Goal: Transaction & Acquisition: Purchase product/service

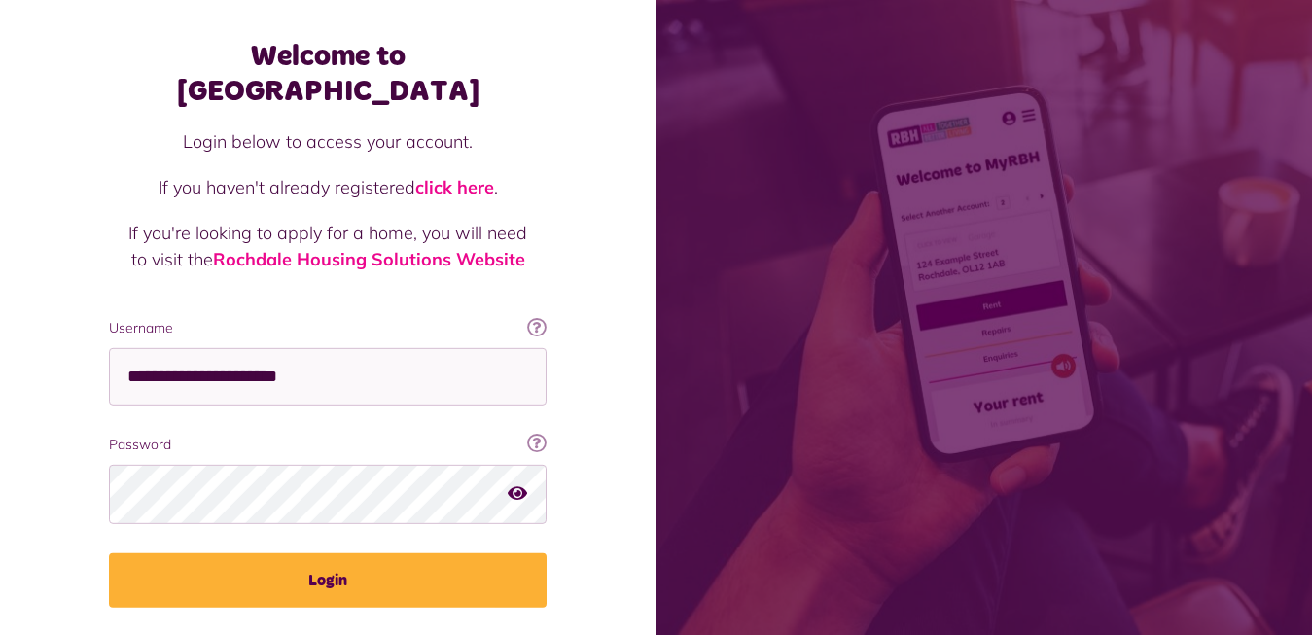
scroll to position [117, 0]
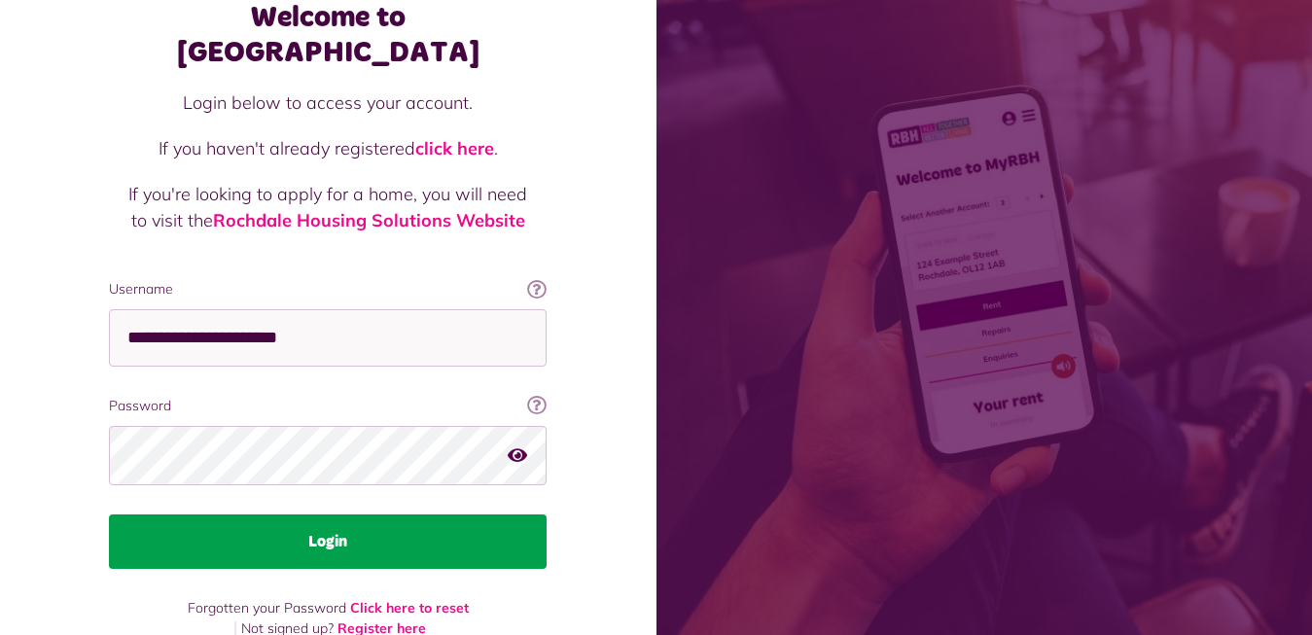
click at [337, 515] on button "Login" at bounding box center [328, 542] width 438 height 54
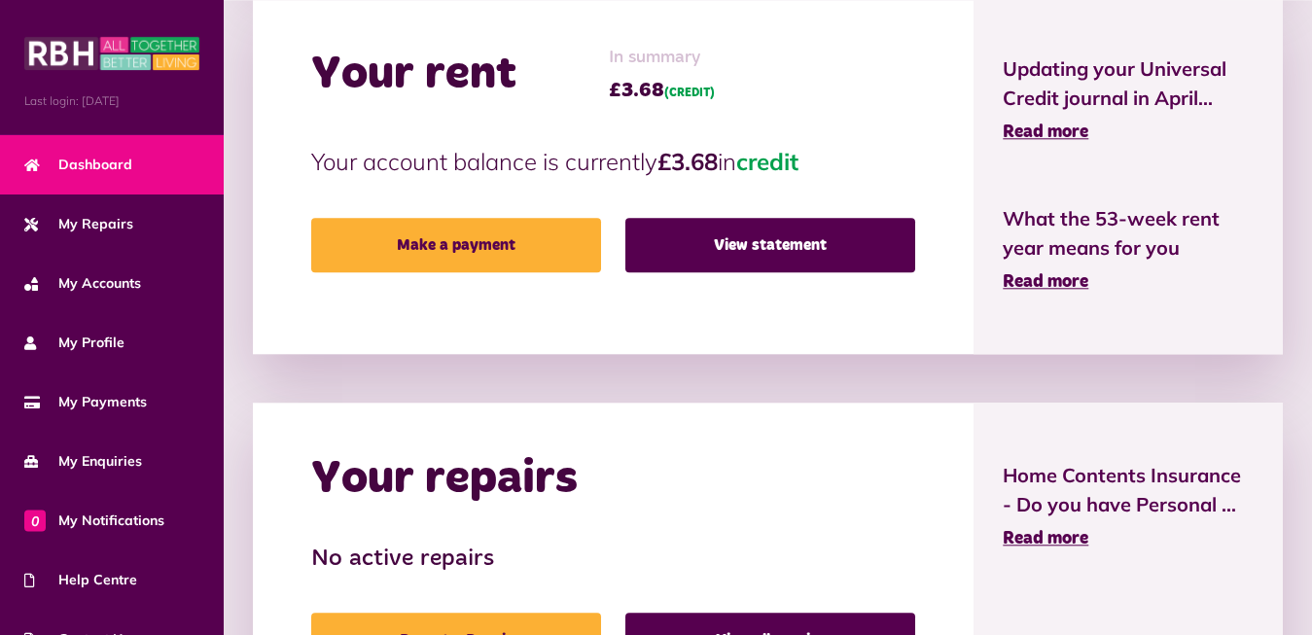
scroll to position [496, 0]
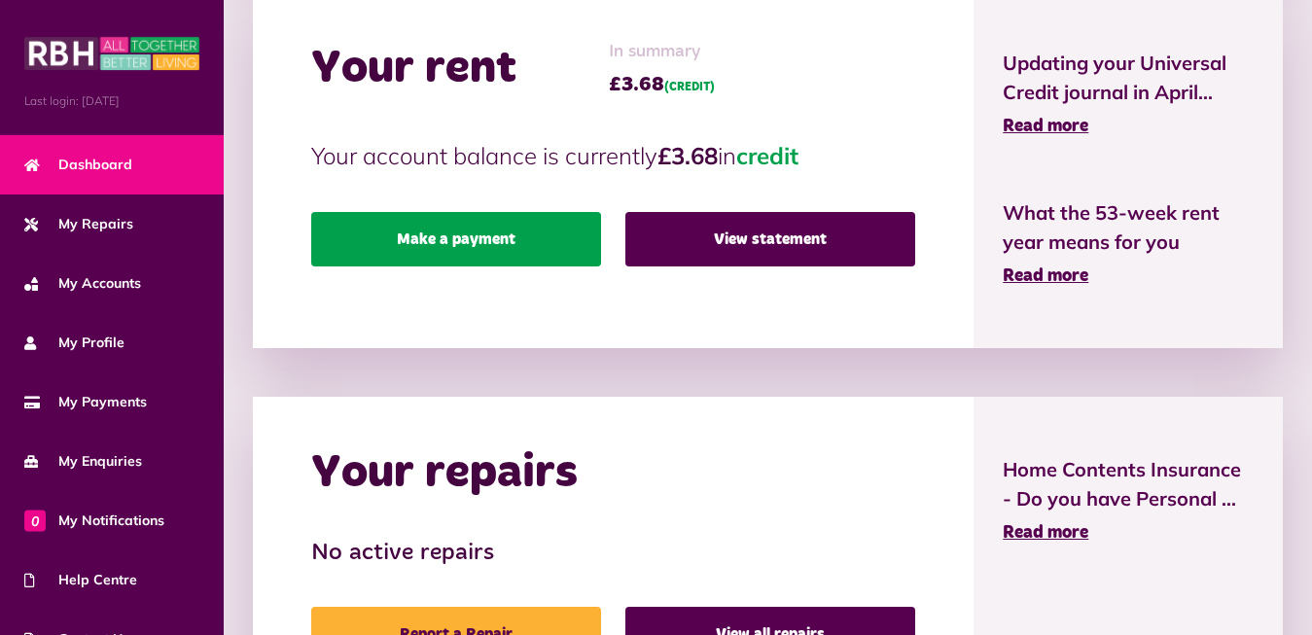
click at [450, 239] on link "Make a payment" at bounding box center [456, 239] width 290 height 54
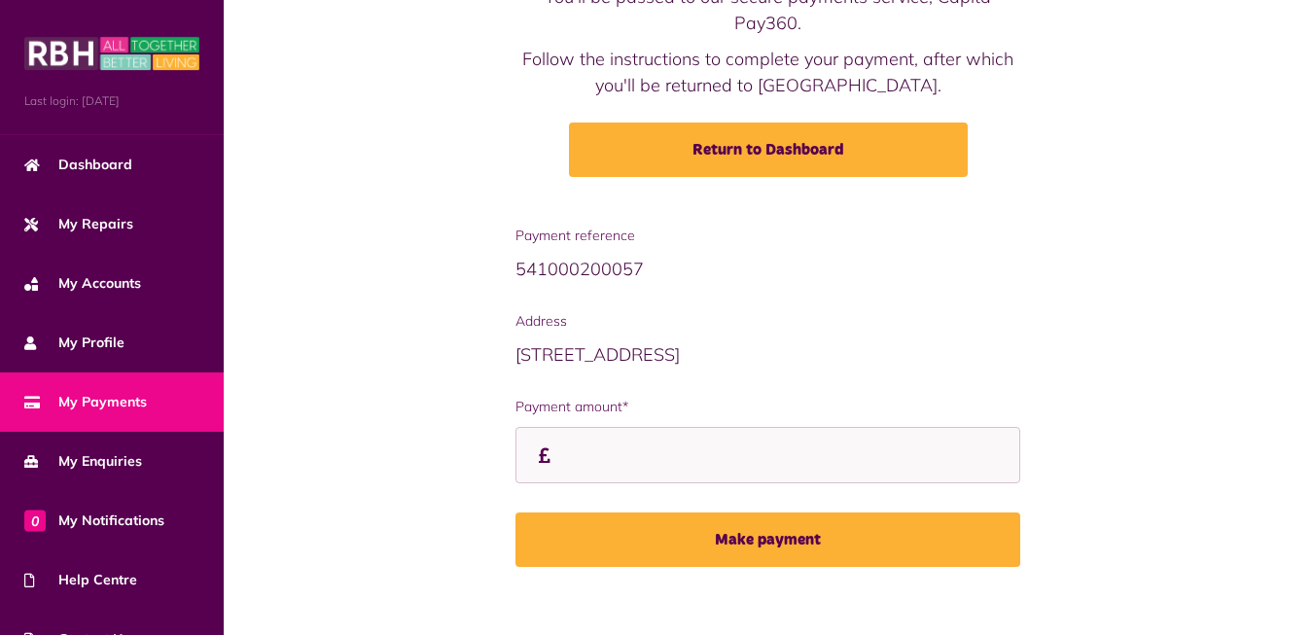
scroll to position [221, 0]
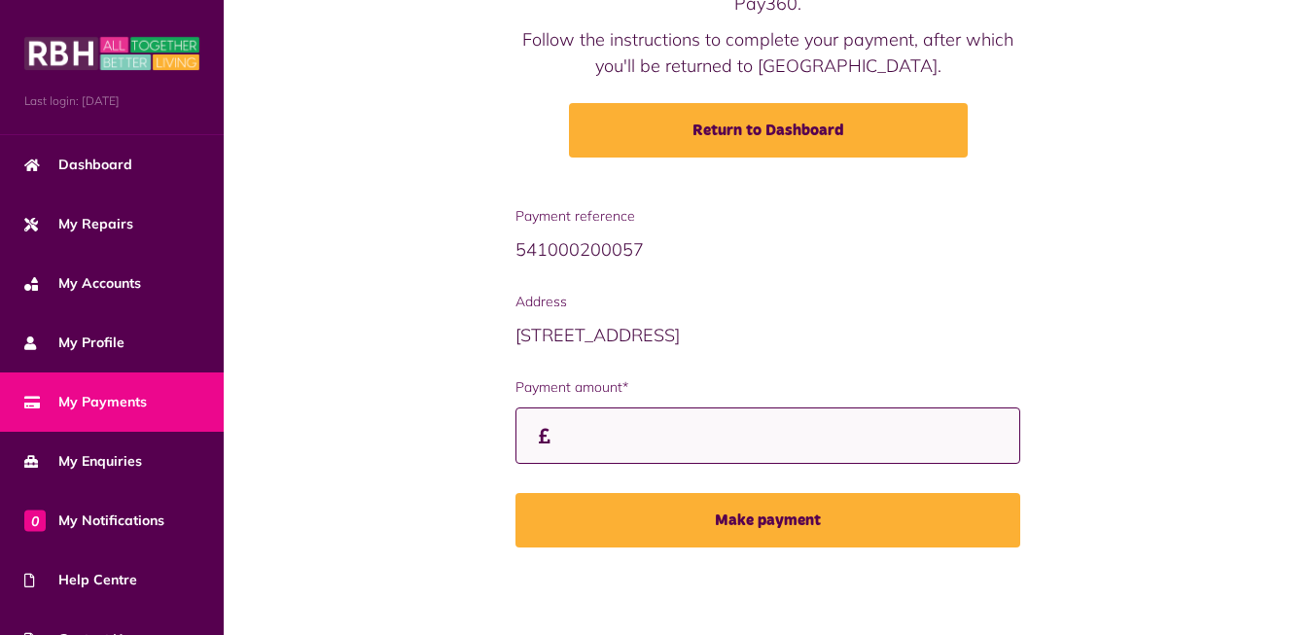
click at [557, 432] on input "Payment amount*" at bounding box center [769, 436] width 506 height 57
type input "******"
click at [516, 493] on button "Make payment" at bounding box center [769, 520] width 506 height 54
